Goal: Task Accomplishment & Management: Use online tool/utility

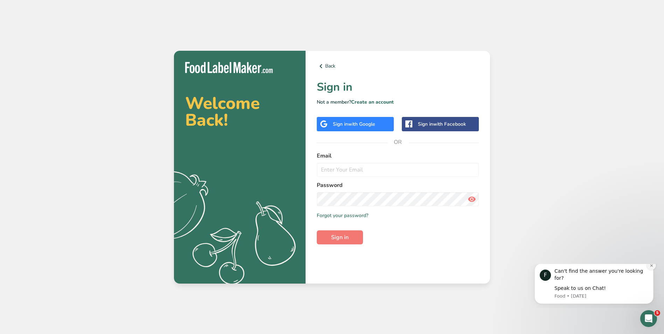
click at [653, 267] on icon "Dismiss notification" at bounding box center [652, 266] width 4 height 4
click at [652, 264] on button "Dismiss notification" at bounding box center [651, 261] width 9 height 9
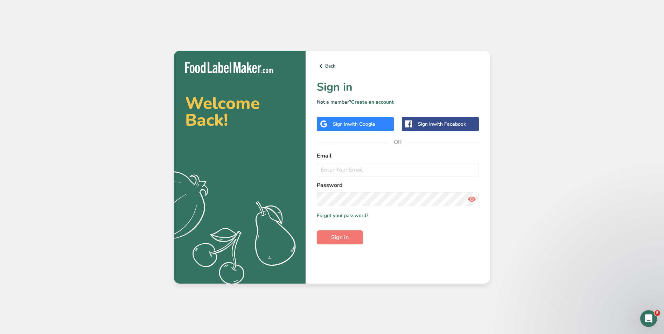
click at [369, 127] on div "Sign in with Google" at bounding box center [355, 124] width 77 height 14
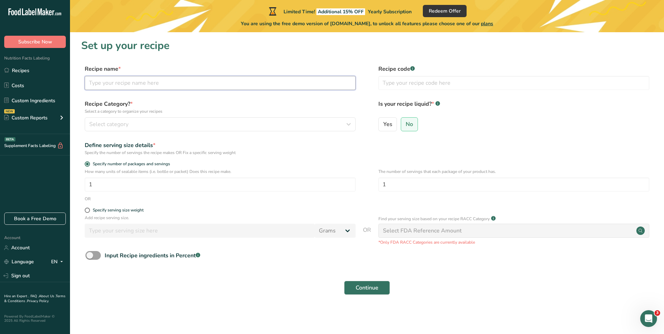
click at [122, 83] on input "text" at bounding box center [220, 83] width 271 height 14
type input "Chocolate Brownies"
click at [350, 123] on icon "button" at bounding box center [348, 124] width 8 height 13
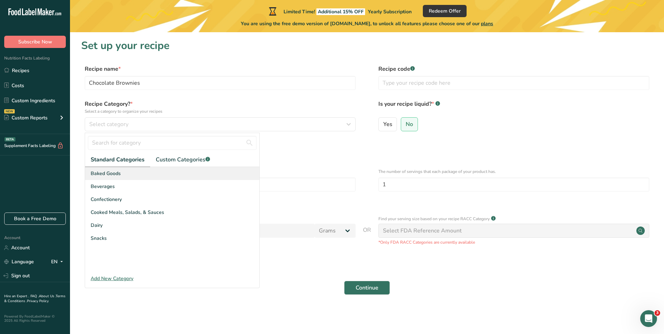
click at [138, 172] on div "Baked Goods" at bounding box center [172, 173] width 174 height 13
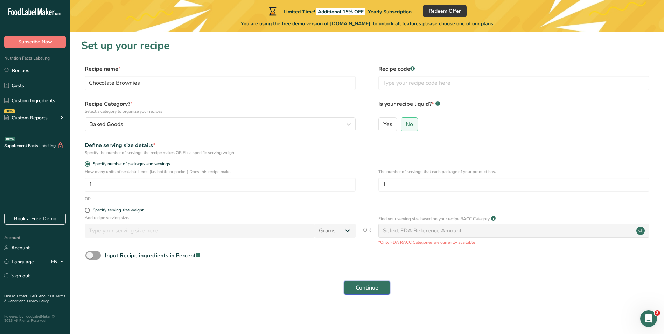
click at [380, 290] on button "Continue" at bounding box center [367, 288] width 46 height 14
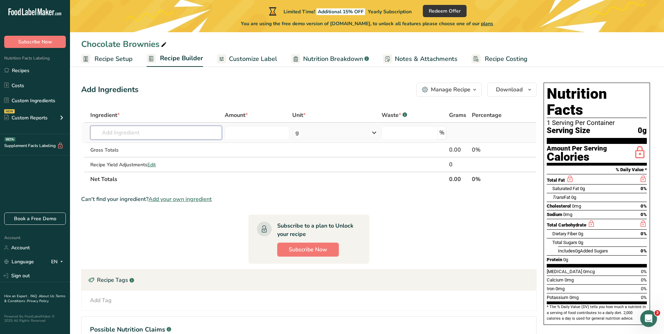
click at [130, 133] on input "text" at bounding box center [156, 133] width 132 height 14
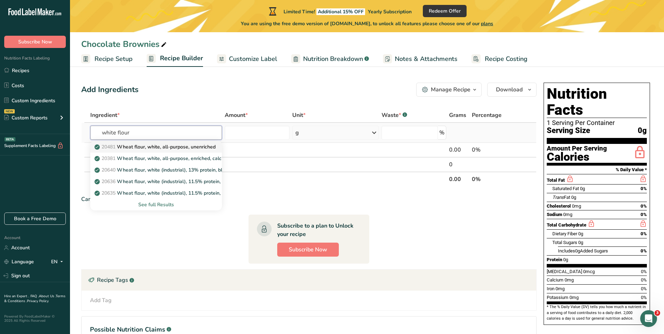
type input "white flour"
click at [155, 146] on p "20481 Wheat flour, white, all-purpose, unenriched" at bounding box center [156, 146] width 120 height 7
type input "Wheat flour, white, all-purpose, unenriched"
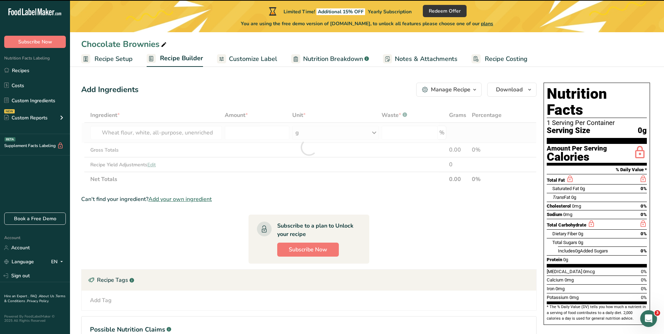
type input "0"
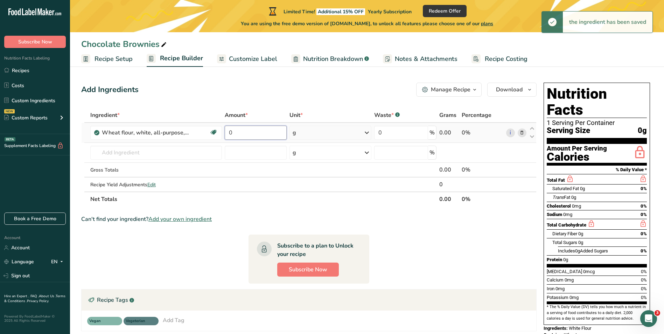
click at [233, 133] on input "0" at bounding box center [256, 133] width 62 height 14
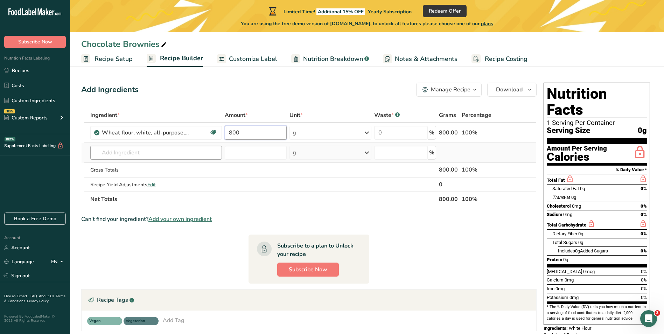
type input "800"
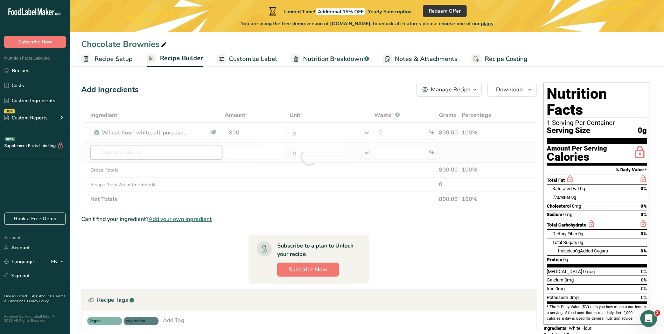
click at [187, 152] on div "Ingredient * Amount * Unit * Waste * .a-a{fill:#347362;}.b-a{fill:#fff;} Grams …" at bounding box center [308, 157] width 455 height 99
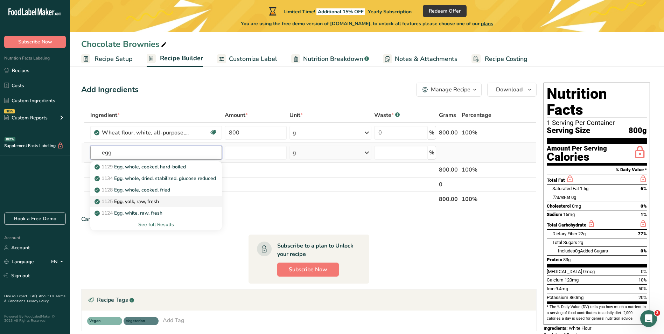
type input "egg"
click at [166, 200] on div "1125 Egg, yolk, raw, fresh" at bounding box center [150, 201] width 109 height 7
type input "Egg, yolk, raw, fresh"
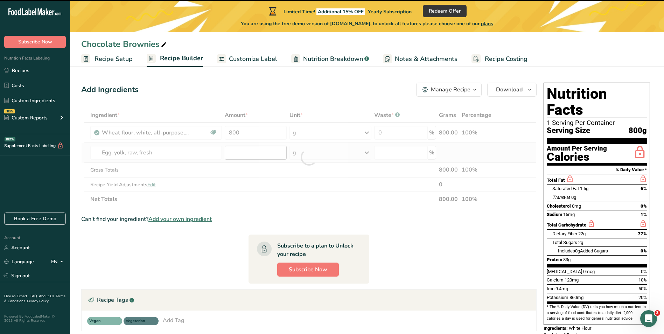
type input "0"
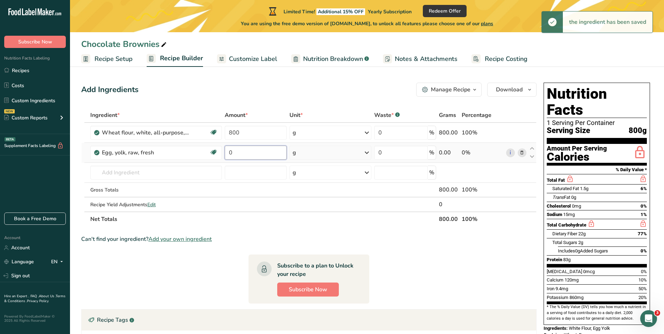
click at [249, 153] on input "0" at bounding box center [256, 153] width 62 height 14
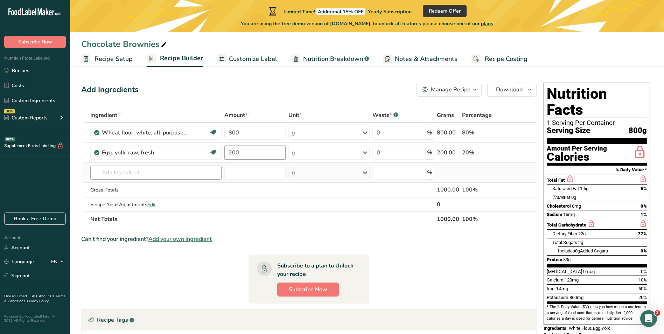
type input "200"
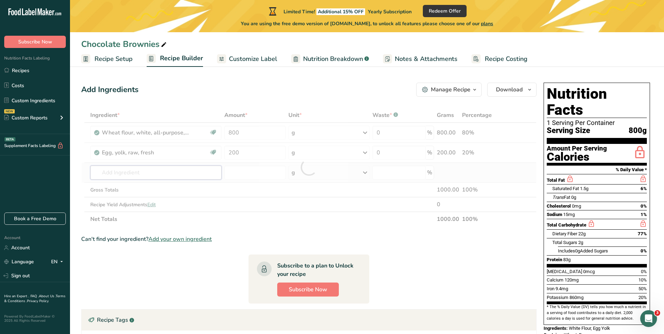
click at [147, 175] on div "Ingredient * Amount * Unit * Waste * .a-a{fill:#347362;}.b-a{fill:#fff;} Grams …" at bounding box center [308, 167] width 455 height 119
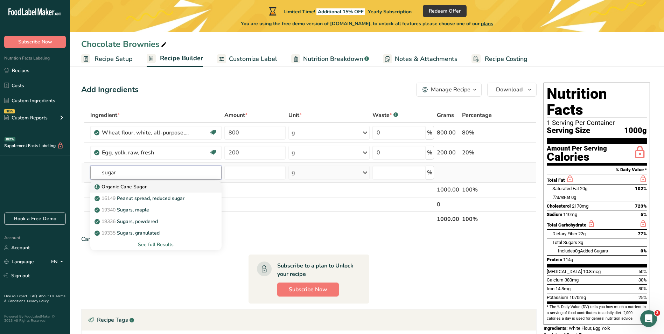
type input "sugar"
click at [148, 189] on div "Organic Cane Sugar" at bounding box center [150, 186] width 109 height 7
type input "Organic Cane Sugar"
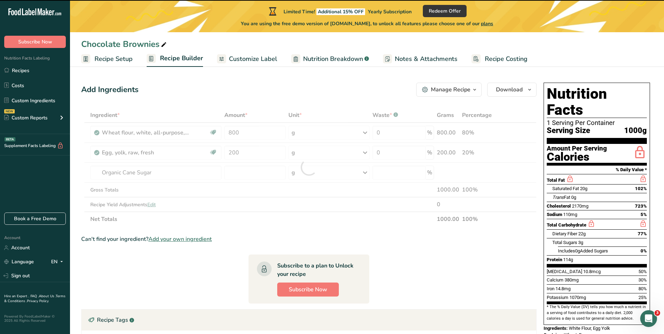
type input "0"
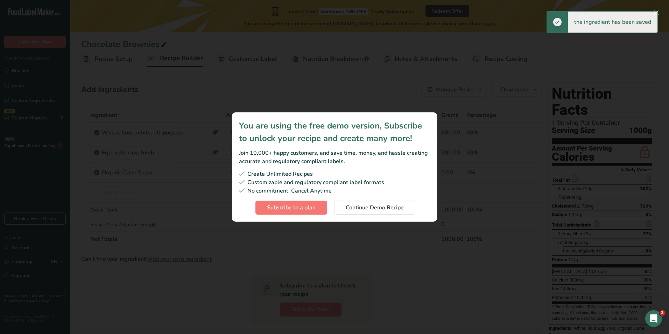
click at [250, 172] on div "Create Unlimited Recipes" at bounding box center [334, 174] width 191 height 8
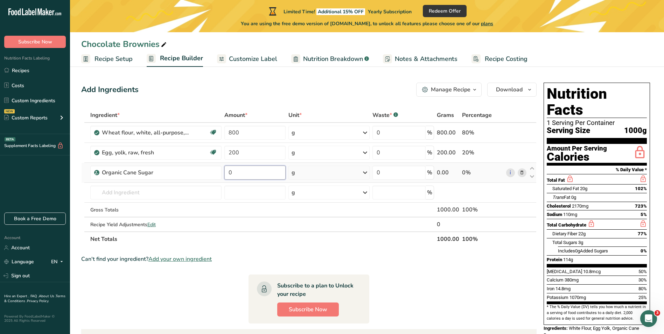
click at [249, 172] on input "0" at bounding box center [254, 173] width 61 height 14
type input "400"
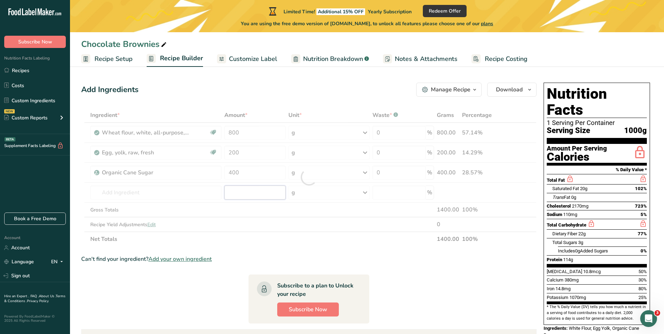
click at [248, 191] on div "Ingredient * Amount * Unit * Waste * .a-a{fill:#347362;}.b-a{fill:#fff;} Grams …" at bounding box center [308, 177] width 455 height 139
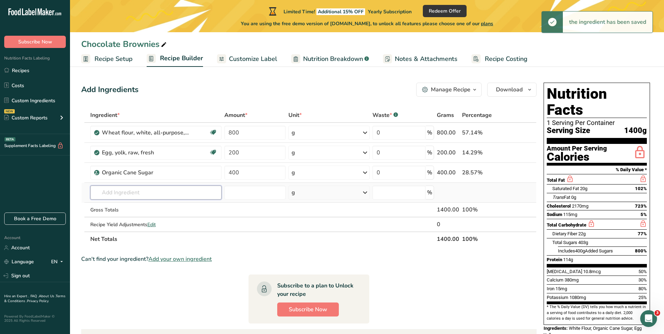
click at [148, 194] on input "text" at bounding box center [156, 192] width 132 height 14
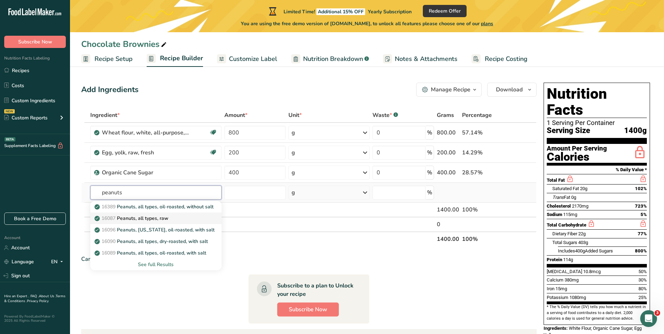
type input "peanuts"
click at [155, 216] on p "16087 Peanuts, all types, raw" at bounding box center [132, 218] width 72 height 7
type input "Peanuts, all types, raw"
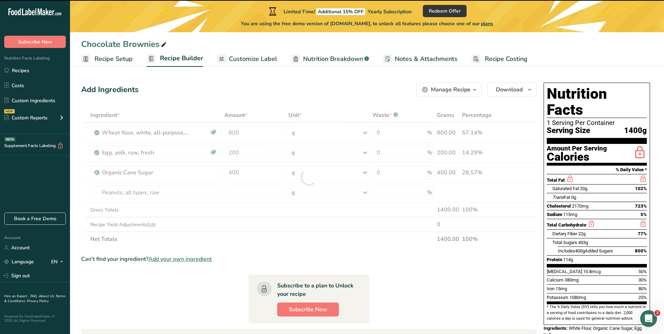
type input "0"
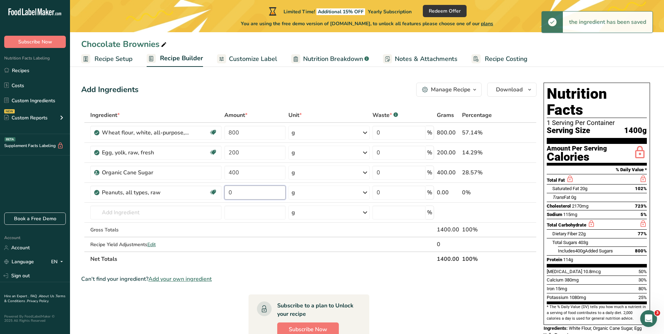
click at [242, 195] on input "0" at bounding box center [254, 192] width 61 height 14
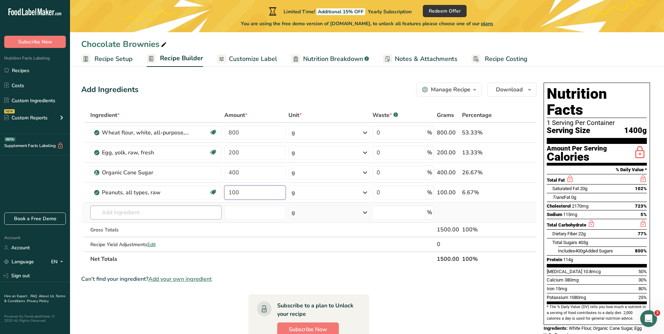
type input "100"
click at [184, 213] on div "Ingredient * Amount * Unit * Waste * .a-a{fill:#347362;}.b-a{fill:#fff;} Grams …" at bounding box center [308, 187] width 455 height 159
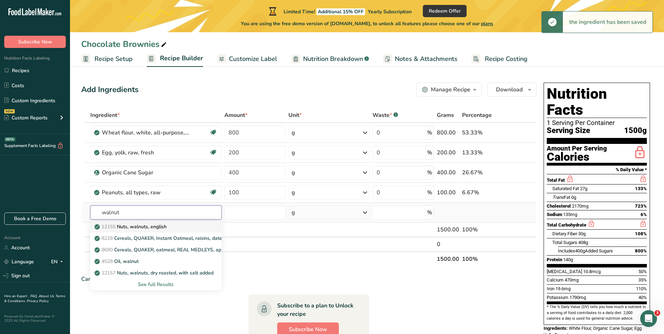
type input "walnut"
click at [164, 226] on p "12155 Nuts, walnuts, english" at bounding box center [131, 226] width 71 height 7
type input "Nuts, walnuts, english"
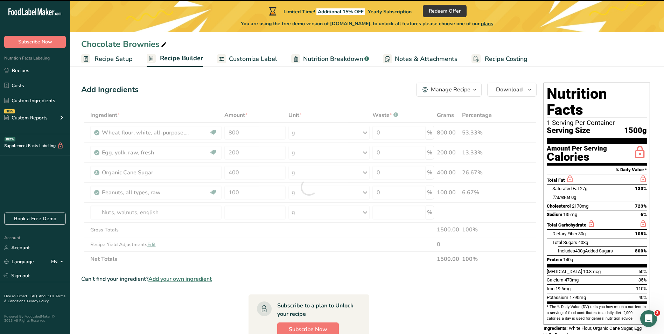
type input "0"
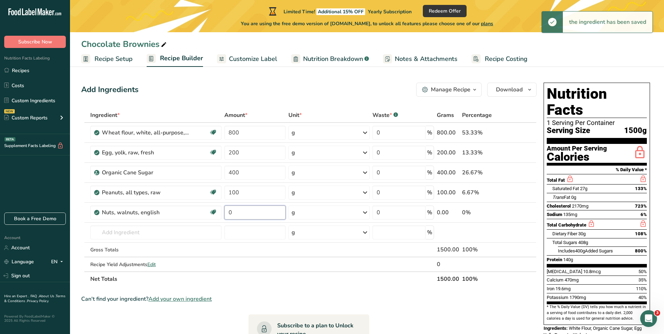
click at [243, 212] on input "0" at bounding box center [254, 212] width 61 height 14
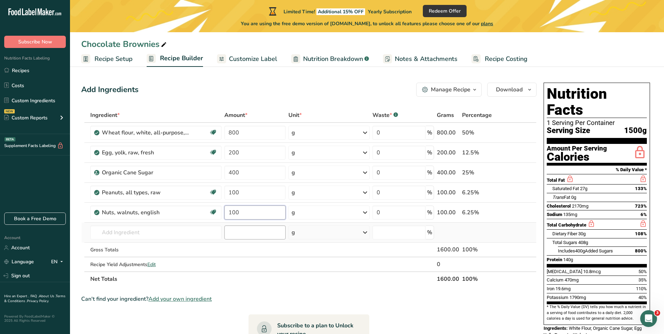
type input "100"
click at [249, 235] on div "Ingredient * Amount * Unit * Waste * .a-a{fill:#347362;}.b-a{fill:#fff;} Grams …" at bounding box center [308, 197] width 455 height 178
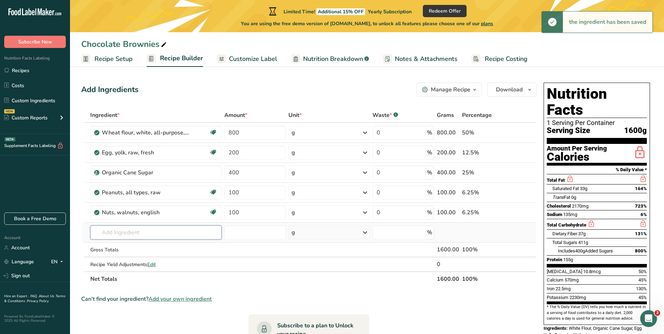
click at [131, 232] on input "text" at bounding box center [156, 232] width 132 height 14
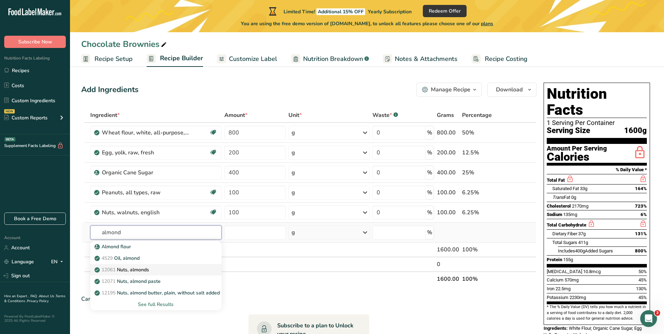
type input "almond"
click at [148, 268] on p "12061 Nuts, almonds" at bounding box center [122, 269] width 53 height 7
type input "Nuts, almonds"
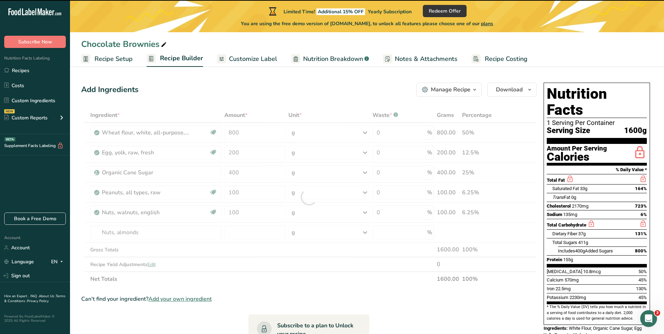
type input "0"
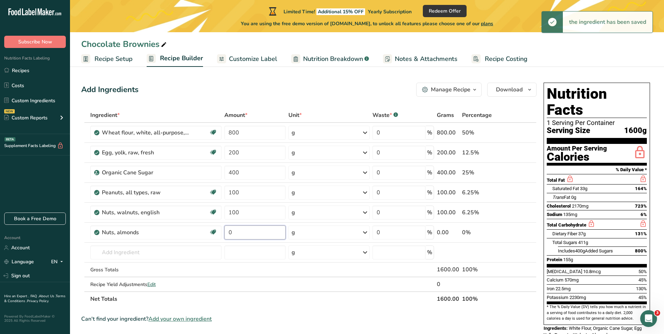
click at [245, 231] on input "0" at bounding box center [254, 232] width 61 height 14
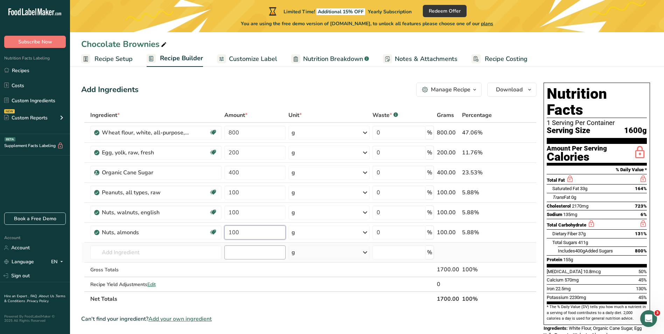
type input "100"
click at [274, 248] on div "Ingredient * Amount * Unit * Waste * .a-a{fill:#347362;}.b-a{fill:#fff;} Grams …" at bounding box center [308, 207] width 455 height 198
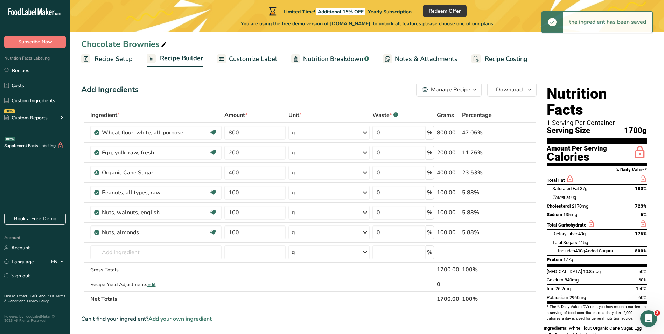
click at [250, 58] on span "Customize Label" at bounding box center [253, 58] width 48 height 9
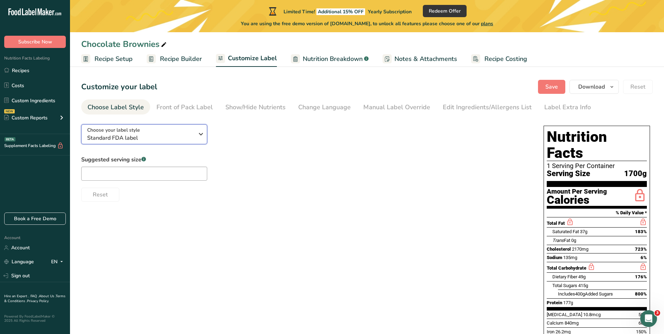
click at [193, 132] on div "Choose your label style Standard FDA label" at bounding box center [140, 134] width 107 height 16
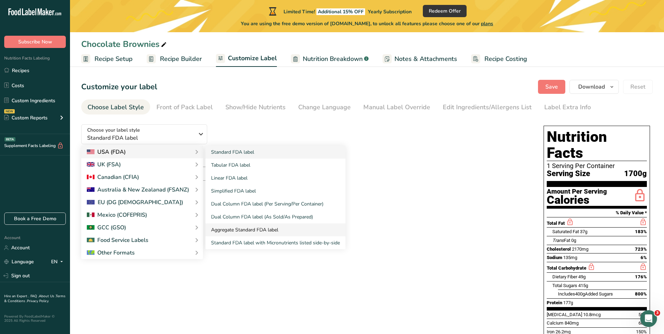
click at [253, 229] on link "Aggregate Standard FDA label" at bounding box center [275, 229] width 140 height 13
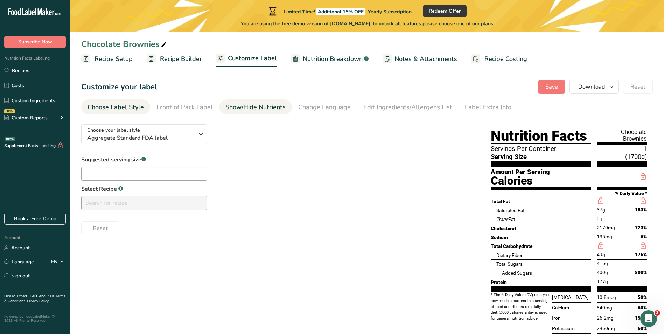
click at [237, 106] on div "Show/Hide Nutrients" at bounding box center [255, 107] width 60 height 9
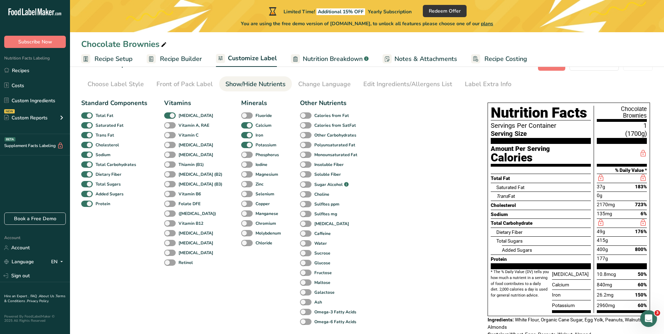
scroll to position [70, 0]
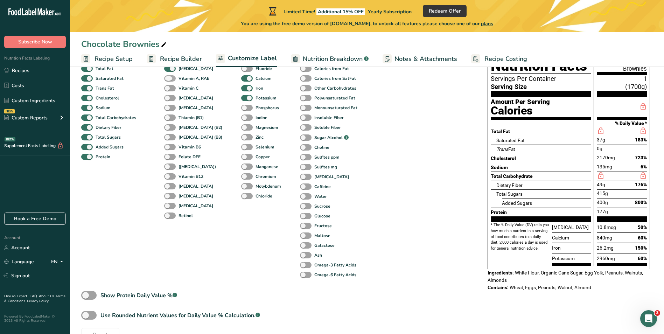
click at [167, 80] on span at bounding box center [170, 78] width 12 height 7
click at [167, 80] on input "Vitamin A, RAE" at bounding box center [166, 78] width 5 height 5
checkbox input "true"
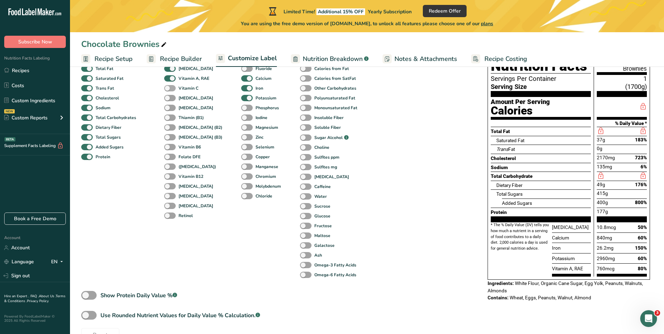
click at [170, 88] on span at bounding box center [170, 88] width 12 height 7
click at [169, 88] on input "Vitamin C" at bounding box center [166, 88] width 5 height 5
checkbox input "true"
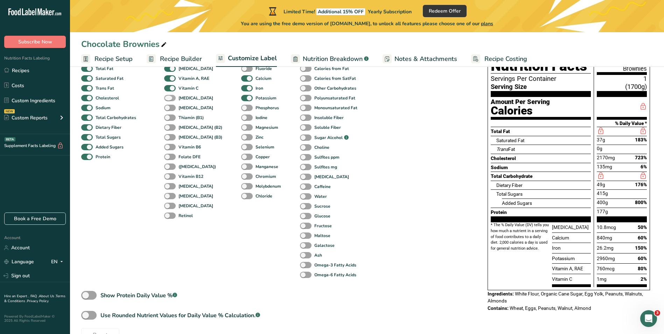
click at [170, 97] on span at bounding box center [170, 98] width 12 height 7
click at [169, 97] on input "[MEDICAL_DATA]" at bounding box center [166, 98] width 5 height 5
checkbox input "true"
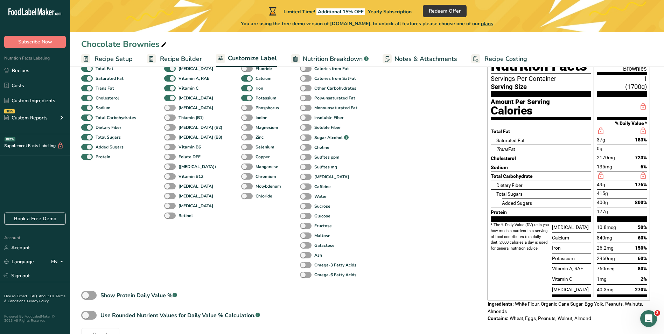
click at [169, 108] on span at bounding box center [170, 108] width 12 height 7
click at [169, 108] on input "[MEDICAL_DATA]" at bounding box center [166, 107] width 5 height 5
checkbox input "true"
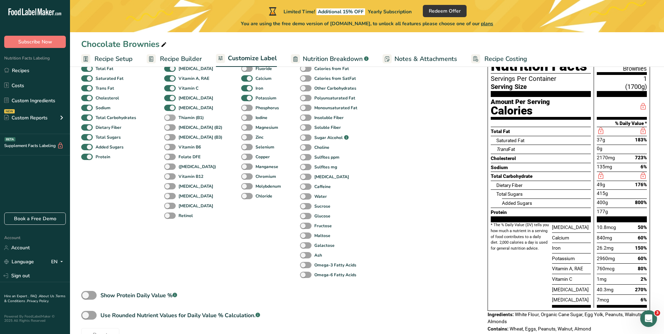
click at [169, 118] on span at bounding box center [170, 117] width 12 height 7
click at [169, 118] on input "Thiamin (B1)" at bounding box center [166, 117] width 5 height 5
checkbox input "true"
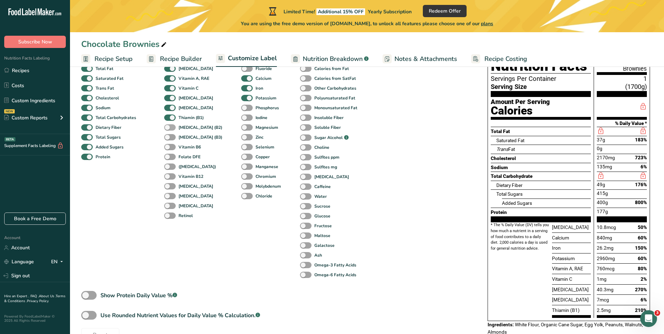
click at [169, 128] on span at bounding box center [170, 127] width 12 height 7
click at [169, 128] on input "[MEDICAL_DATA] (B2)" at bounding box center [166, 127] width 5 height 5
checkbox input "true"
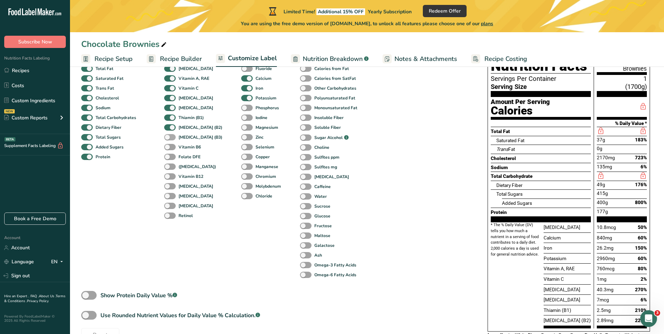
click at [168, 137] on span at bounding box center [170, 137] width 12 height 7
click at [168, 137] on input "[MEDICAL_DATA] (B3)" at bounding box center [166, 137] width 5 height 5
checkbox input "true"
click at [170, 148] on span at bounding box center [170, 147] width 12 height 7
click at [169, 148] on input "Vitamin B6" at bounding box center [166, 147] width 5 height 5
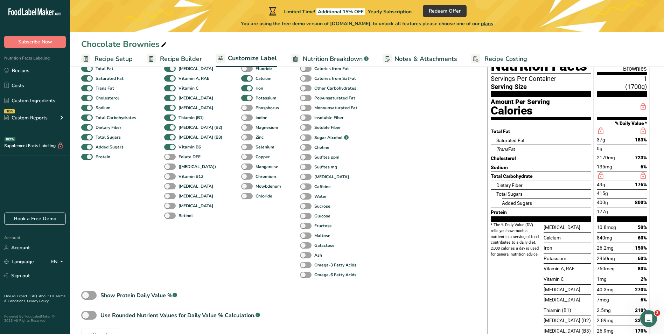
click at [170, 160] on div "Folate DFE" at bounding box center [171, 157] width 15 height 10
click at [168, 150] on span at bounding box center [170, 147] width 12 height 7
click at [168, 149] on input "Vitamin B6" at bounding box center [166, 147] width 5 height 5
checkbox input "false"
click at [168, 156] on span at bounding box center [170, 157] width 12 height 7
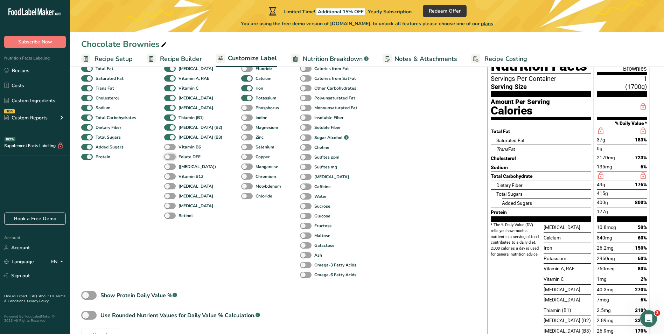
click at [168, 156] on input "Folate DFE" at bounding box center [166, 156] width 5 height 5
checkbox input "true"
click at [169, 148] on span at bounding box center [170, 147] width 12 height 7
click at [169, 148] on input "Vitamin B6" at bounding box center [166, 147] width 5 height 5
checkbox input "true"
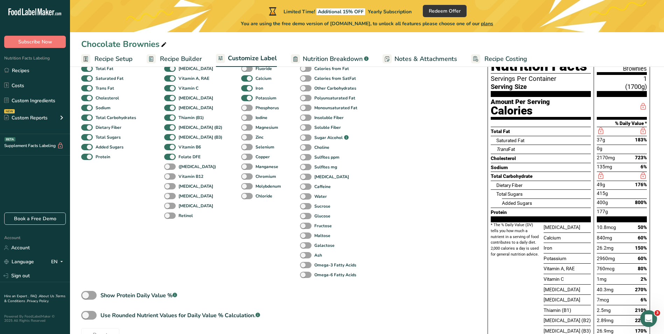
click at [169, 162] on div "([MEDICAL_DATA])" at bounding box center [171, 167] width 15 height 10
click at [169, 168] on span at bounding box center [170, 166] width 12 height 7
click at [169, 168] on input "([MEDICAL_DATA])" at bounding box center [166, 166] width 5 height 5
checkbox input "true"
click at [169, 175] on span at bounding box center [170, 176] width 12 height 7
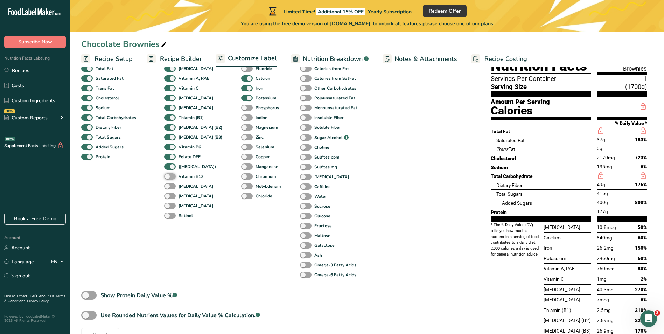
click at [169, 175] on input "Vitamin B12" at bounding box center [166, 176] width 5 height 5
checkbox input "true"
click at [169, 186] on span at bounding box center [170, 186] width 12 height 7
click at [169, 186] on input "[MEDICAL_DATA]" at bounding box center [166, 186] width 5 height 5
checkbox input "true"
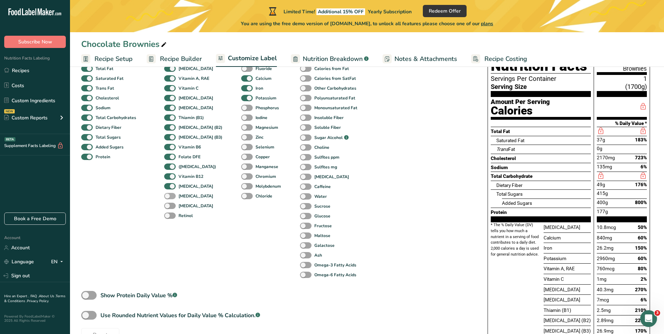
click at [169, 198] on span at bounding box center [170, 196] width 12 height 7
click at [169, 198] on input "[MEDICAL_DATA]" at bounding box center [166, 196] width 5 height 5
checkbox input "true"
click at [169, 208] on span at bounding box center [170, 206] width 12 height 7
click at [169, 208] on input "[MEDICAL_DATA]" at bounding box center [166, 205] width 5 height 5
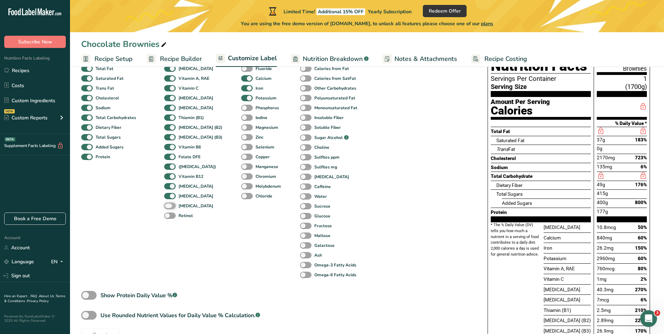
checkbox input "true"
click at [169, 213] on span at bounding box center [170, 215] width 12 height 7
click at [169, 213] on input "Retinol" at bounding box center [166, 215] width 5 height 5
checkbox input "true"
click at [241, 198] on span at bounding box center [247, 196] width 12 height 7
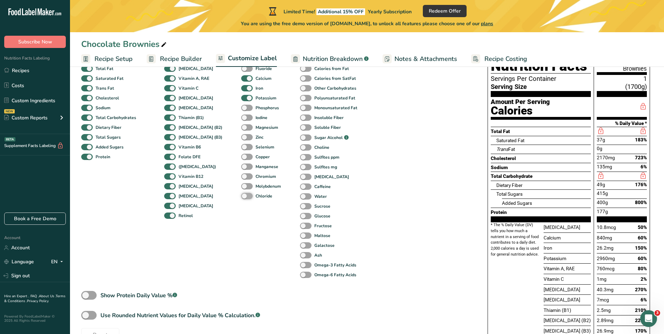
click at [241, 198] on input "Chloride" at bounding box center [243, 196] width 5 height 5
checkbox input "true"
drag, startPoint x: 237, startPoint y: 185, endPoint x: 237, endPoint y: 169, distance: 15.7
click at [241, 184] on span at bounding box center [247, 186] width 12 height 7
click at [241, 184] on input "Molybdenum" at bounding box center [243, 186] width 5 height 5
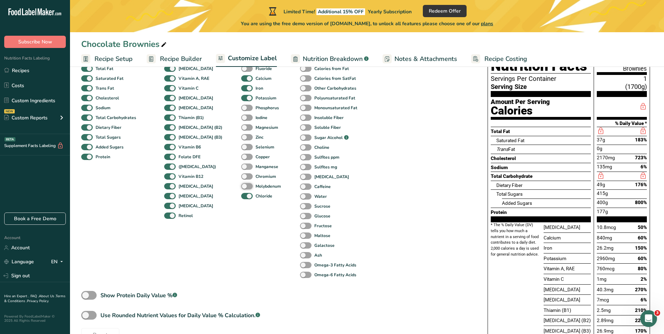
checkbox input "true"
click at [241, 177] on span at bounding box center [247, 176] width 12 height 7
click at [241, 177] on input "Chromium" at bounding box center [243, 176] width 5 height 5
checkbox input "true"
click at [241, 167] on span at bounding box center [247, 166] width 12 height 7
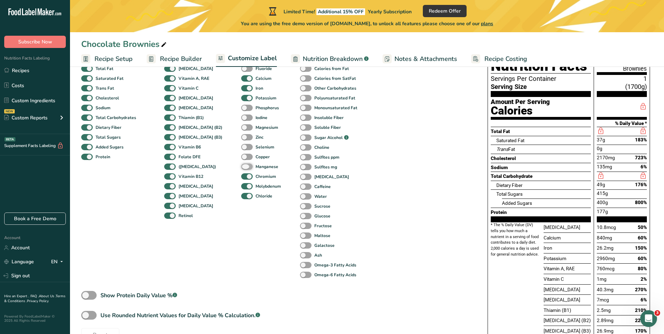
click at [241, 167] on input "Manganese" at bounding box center [243, 166] width 5 height 5
checkbox input "true"
click at [241, 156] on span at bounding box center [247, 157] width 12 height 7
click at [241, 156] on input "Copper" at bounding box center [243, 156] width 5 height 5
checkbox input "true"
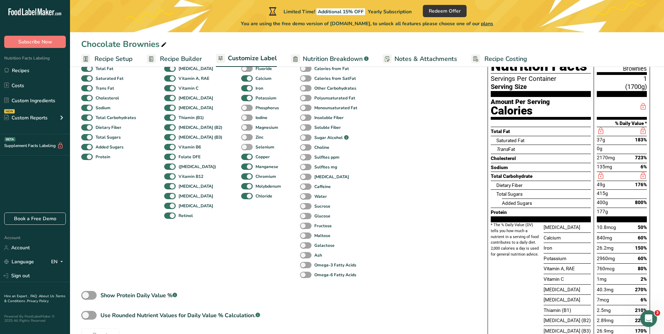
click at [241, 146] on span at bounding box center [247, 147] width 12 height 7
click at [241, 146] on input "Selenium" at bounding box center [243, 147] width 5 height 5
checkbox input "true"
click at [241, 135] on span at bounding box center [247, 137] width 12 height 7
click at [241, 135] on input "Zinc" at bounding box center [243, 137] width 5 height 5
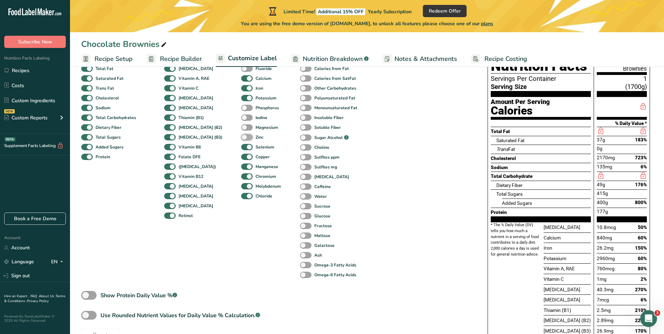
checkbox input "true"
click at [241, 127] on span at bounding box center [247, 127] width 12 height 7
click at [241, 127] on input "Magnesium" at bounding box center [243, 127] width 5 height 5
checkbox input "true"
click at [241, 115] on span at bounding box center [247, 117] width 12 height 7
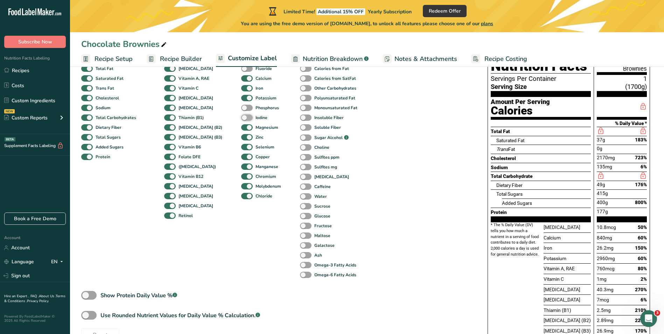
click at [241, 115] on input "Iodine" at bounding box center [243, 117] width 5 height 5
checkbox input "true"
click at [241, 108] on span at bounding box center [247, 108] width 12 height 7
click at [241, 108] on input "Phosphorus" at bounding box center [243, 107] width 5 height 5
checkbox input "true"
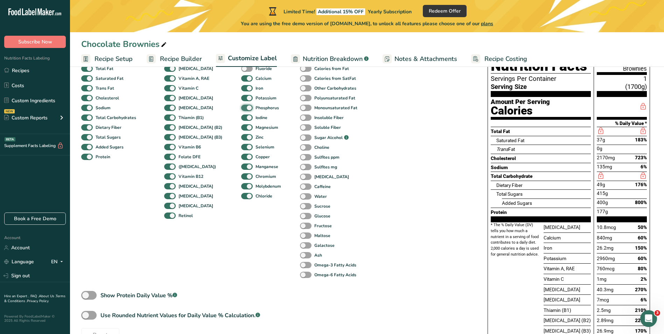
scroll to position [35, 0]
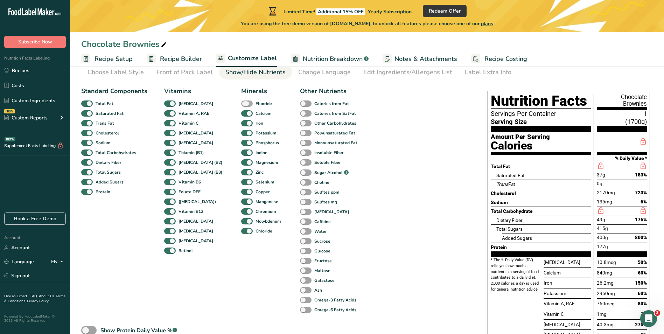
click at [241, 102] on span at bounding box center [247, 103] width 12 height 7
click at [241, 102] on input "Fluoride" at bounding box center [243, 103] width 5 height 5
checkbox input "true"
click at [300, 132] on span at bounding box center [306, 133] width 12 height 7
click at [300, 132] on input "Polyunsaturated Fat" at bounding box center [302, 133] width 5 height 5
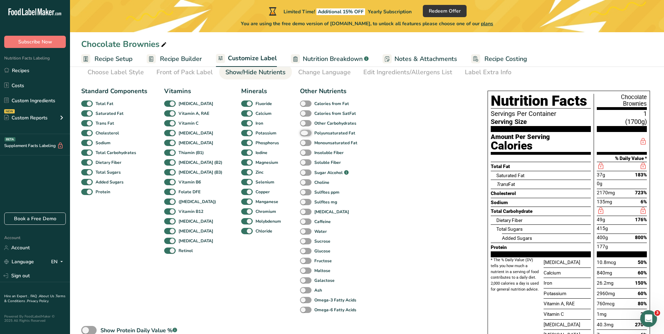
checkbox input "true"
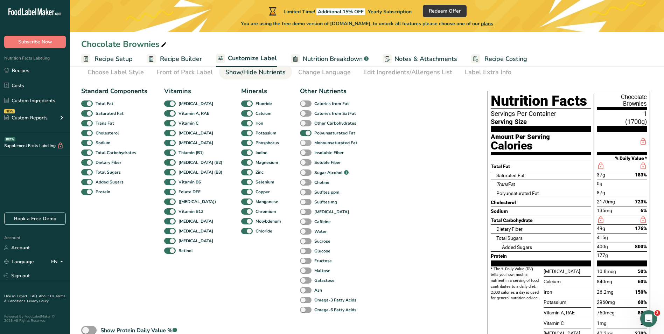
click at [300, 143] on span at bounding box center [306, 143] width 12 height 7
click at [300, 143] on input "Monounsaturated Fat" at bounding box center [302, 142] width 5 height 5
checkbox input "true"
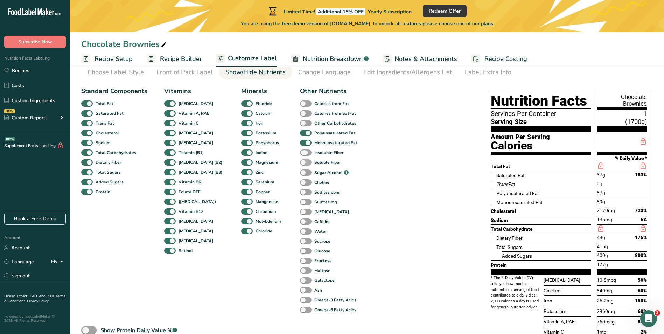
drag, startPoint x: 296, startPoint y: 154, endPoint x: 296, endPoint y: 159, distance: 5.3
click at [300, 154] on span at bounding box center [306, 152] width 12 height 7
click at [300, 154] on input "Insoluble Fiber" at bounding box center [302, 152] width 5 height 5
checkbox input "true"
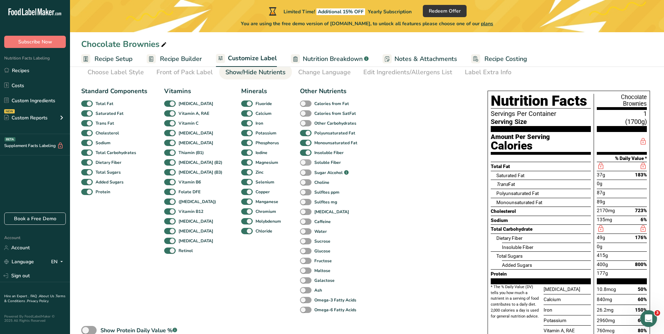
click at [300, 162] on span at bounding box center [306, 162] width 12 height 7
click at [300, 162] on input "Soluble Fiber" at bounding box center [302, 162] width 5 height 5
checkbox input "true"
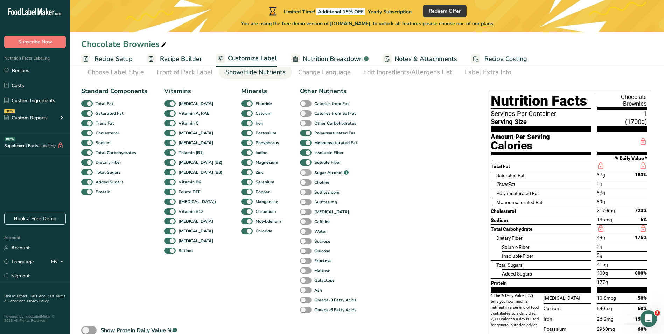
click at [300, 172] on span at bounding box center [306, 172] width 12 height 7
click at [300, 172] on input "Sugar Alcohol .a-a{fill:#347362;}.b-a{fill:#fff;}" at bounding box center [302, 172] width 5 height 5
checkbox input "true"
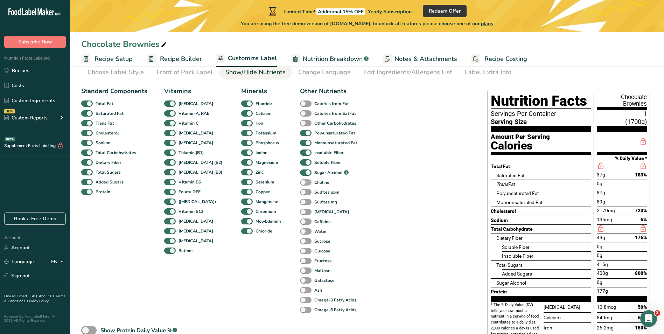
click at [300, 182] on span at bounding box center [306, 182] width 12 height 7
click at [300, 182] on input "Choline" at bounding box center [302, 182] width 5 height 5
checkbox input "true"
click at [300, 193] on span at bounding box center [306, 192] width 12 height 7
click at [300, 193] on input "Sulfites ppm" at bounding box center [302, 192] width 5 height 5
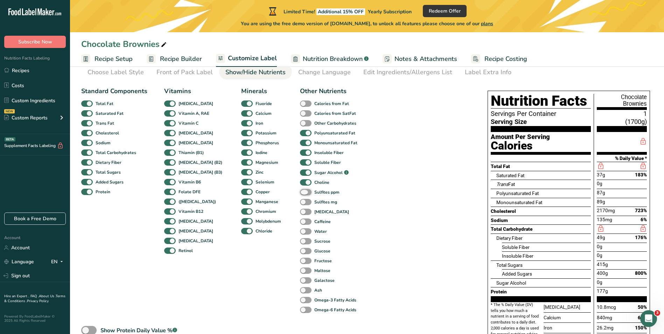
checkbox input "true"
click at [300, 202] on span at bounding box center [306, 202] width 12 height 7
click at [300, 202] on input "Sulfites mg" at bounding box center [302, 201] width 5 height 5
checkbox input "true"
click at [300, 211] on span at bounding box center [306, 212] width 12 height 7
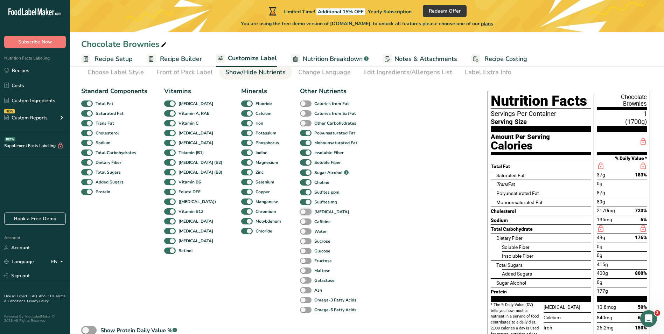
click at [300, 211] on input "[MEDICAL_DATA]" at bounding box center [302, 211] width 5 height 5
checkbox input "true"
drag, startPoint x: 295, startPoint y: 222, endPoint x: 295, endPoint y: 227, distance: 5.2
click at [300, 222] on span at bounding box center [306, 221] width 12 height 7
click at [300, 222] on input "Caffeine" at bounding box center [302, 221] width 5 height 5
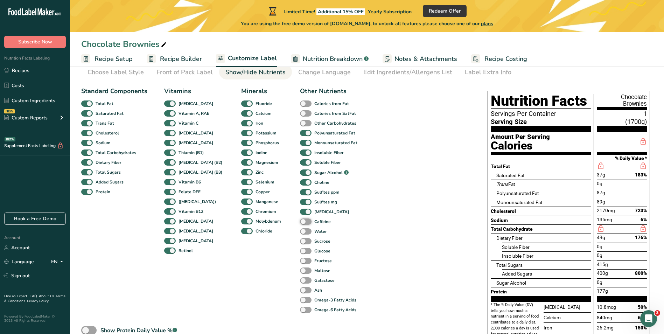
checkbox input "true"
click at [300, 232] on span at bounding box center [306, 231] width 12 height 7
click at [300, 232] on input "Water" at bounding box center [302, 231] width 5 height 5
checkbox input "true"
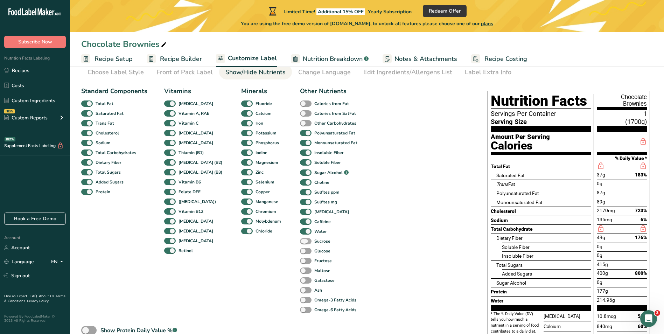
click at [300, 244] on span at bounding box center [306, 241] width 12 height 7
click at [300, 243] on input "Sucrose" at bounding box center [302, 241] width 5 height 5
checkbox input "true"
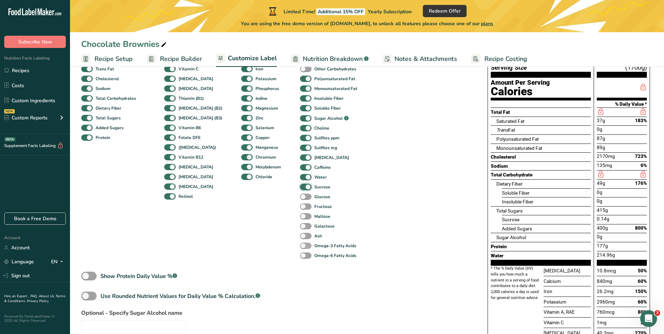
scroll to position [105, 0]
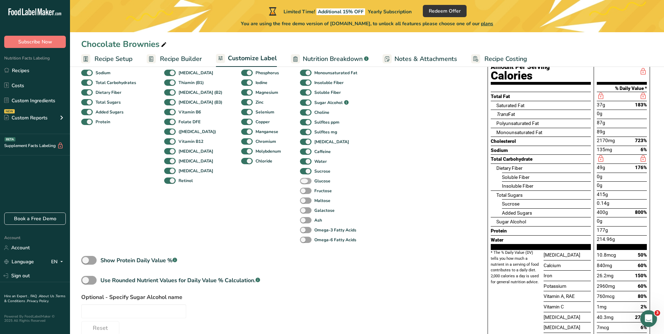
click at [300, 181] on span at bounding box center [306, 181] width 12 height 7
click at [300, 181] on input "Glucose" at bounding box center [302, 180] width 5 height 5
checkbox input "true"
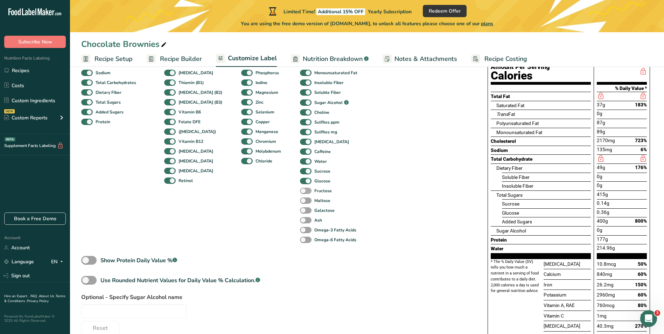
click at [300, 189] on span at bounding box center [306, 191] width 12 height 7
click at [300, 189] on input "Fructose" at bounding box center [302, 190] width 5 height 5
checkbox input "true"
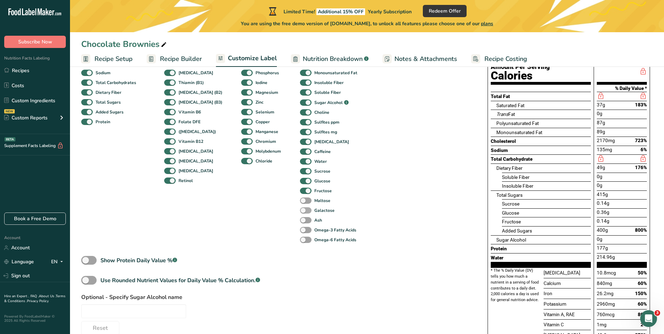
drag, startPoint x: 295, startPoint y: 200, endPoint x: 295, endPoint y: 209, distance: 8.4
click at [300, 200] on span at bounding box center [306, 200] width 12 height 7
click at [300, 200] on input "Maltose" at bounding box center [302, 200] width 5 height 5
checkbox input "true"
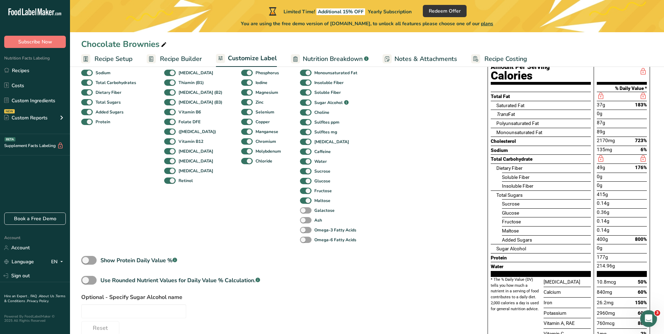
click at [300, 211] on span at bounding box center [306, 210] width 12 height 7
click at [300, 211] on input "Galactose" at bounding box center [302, 210] width 5 height 5
checkbox input "true"
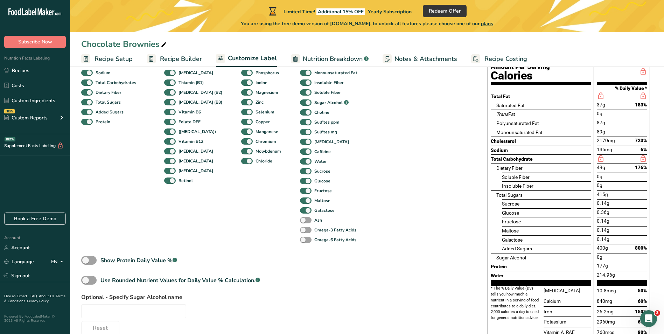
drag, startPoint x: 295, startPoint y: 221, endPoint x: 295, endPoint y: 224, distance: 3.5
click at [300, 221] on span at bounding box center [306, 220] width 12 height 7
click at [300, 221] on input "Ash" at bounding box center [302, 220] width 5 height 5
checkbox input "true"
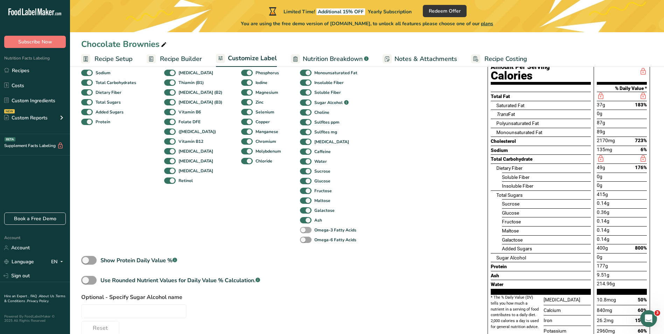
click at [300, 229] on span at bounding box center [306, 230] width 12 height 7
click at [300, 229] on input "Omega-3 Fatty Acids" at bounding box center [302, 229] width 5 height 5
checkbox input "true"
click at [300, 240] on span at bounding box center [306, 240] width 12 height 7
click at [300, 240] on input "Omega-6 Fatty Acids" at bounding box center [302, 239] width 5 height 5
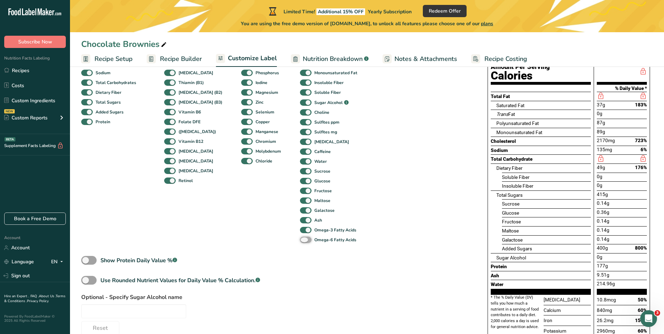
checkbox input "true"
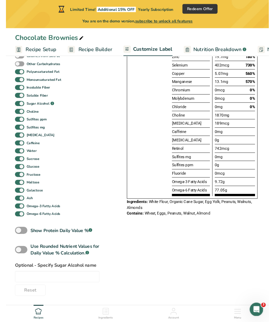
scroll to position [550, 0]
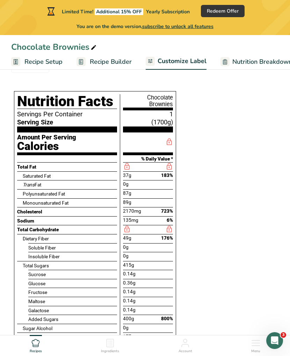
drag, startPoint x: 49, startPoint y: 240, endPoint x: 22, endPoint y: 239, distance: 27.3
click at [22, 239] on div "Dietary Fiber" at bounding box center [68, 238] width 103 height 9
copy div "Dietary Fiber"
click at [237, 115] on div "Choose your label style Aggregate Standard FDA label USA (FDA) Standard FDA lab…" at bounding box center [145, 176] width 268 height 1211
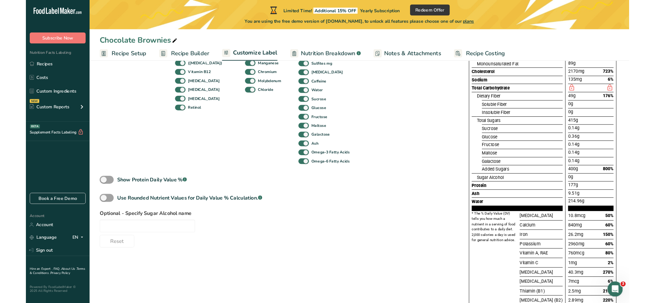
scroll to position [144, 0]
